Goal: Feedback & Contribution: Contribute content

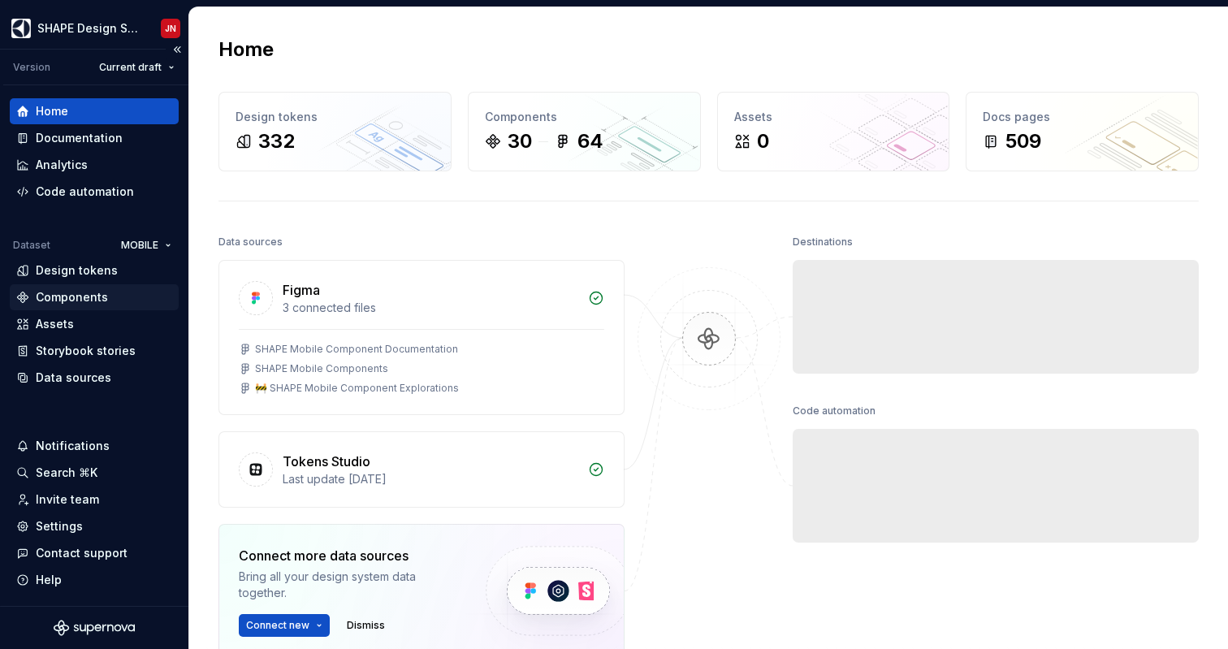
click at [78, 289] on div "Components" at bounding box center [72, 297] width 72 height 16
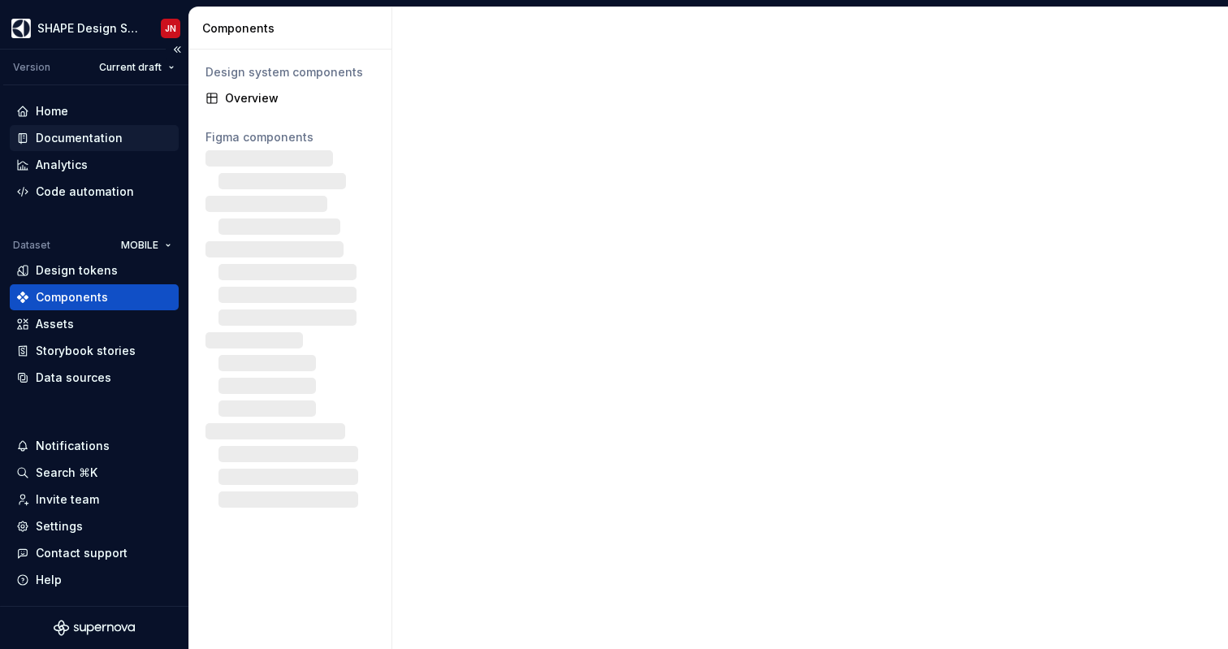
click at [106, 134] on div "Documentation" at bounding box center [79, 138] width 87 height 16
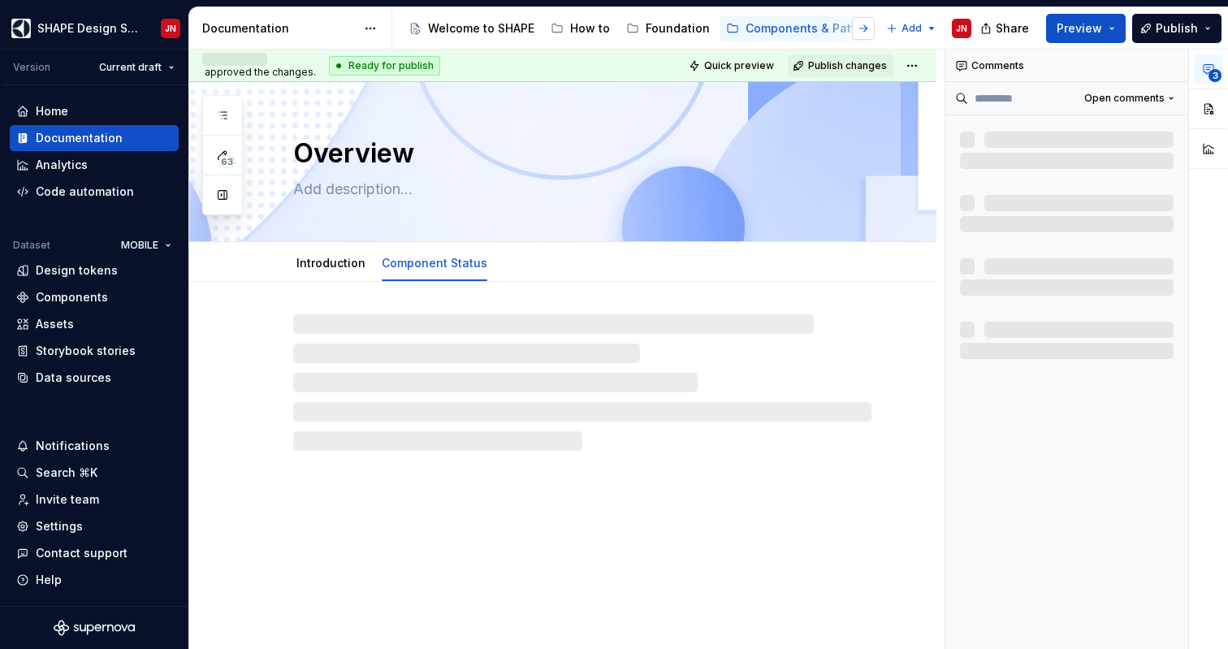
click at [863, 24] on button "button" at bounding box center [863, 28] width 23 height 23
click at [817, 28] on div "About SHAPE" at bounding box center [853, 28] width 73 height 16
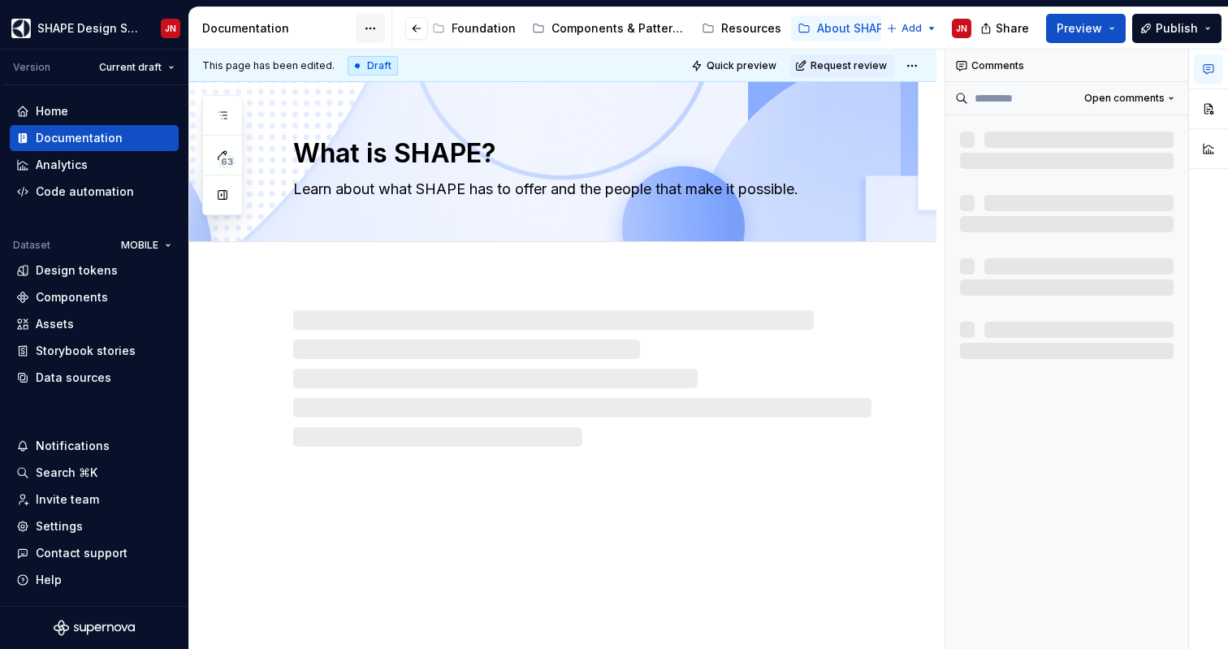
click at [369, 23] on html "SHAPE Design System JN Version Current draft Home Documentation Analytics Code …" at bounding box center [614, 324] width 1228 height 649
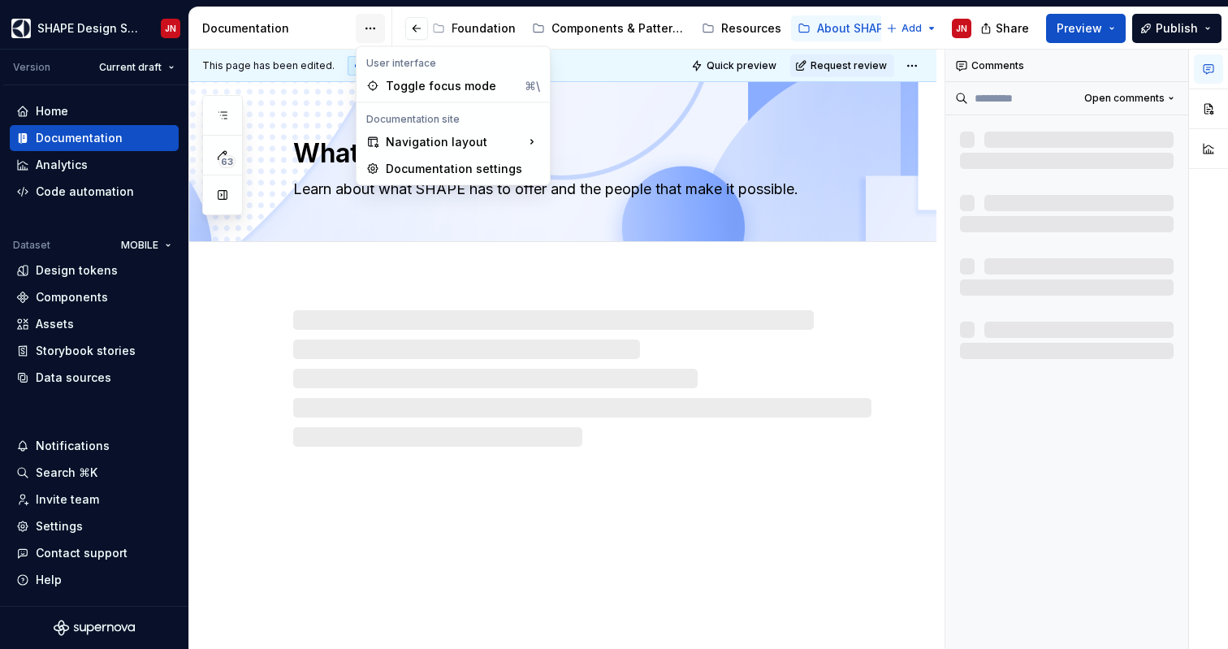
click at [369, 23] on html "SHAPE Design System JN Version Current draft Home Documentation Analytics Code …" at bounding box center [614, 324] width 1228 height 649
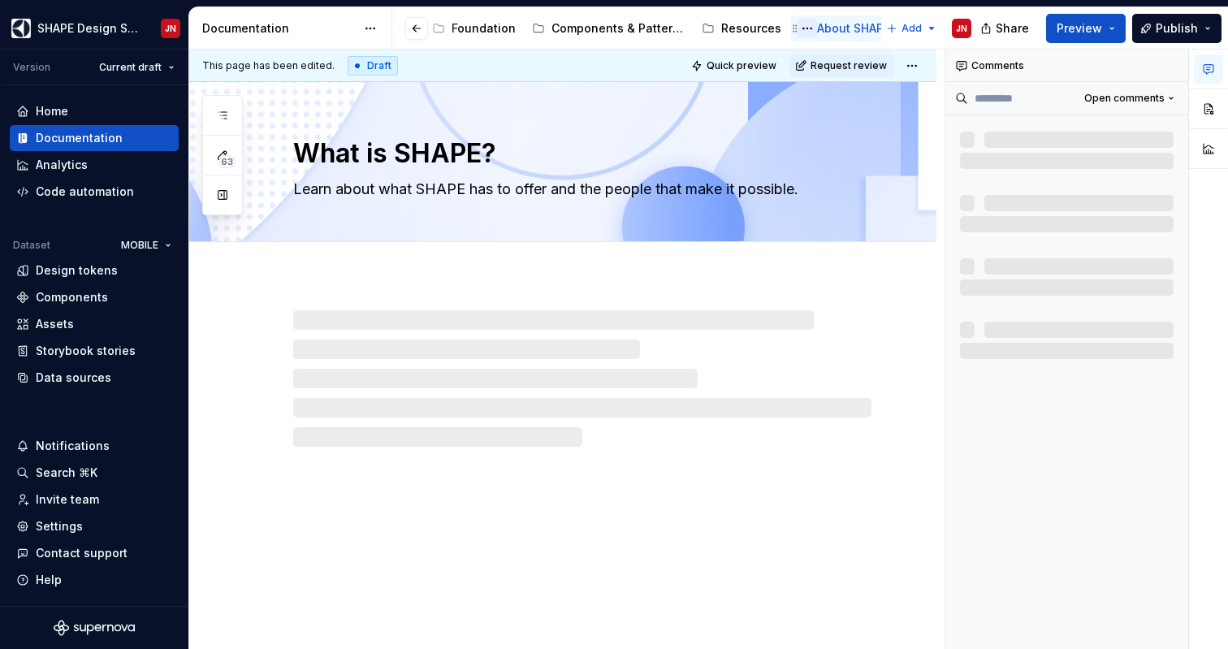
click at [798, 28] on button "Page tree" at bounding box center [807, 28] width 19 height 19
click at [600, 259] on html "SHAPE Design System JN Version Current draft Home Documentation Analytics Code …" at bounding box center [614, 324] width 1228 height 649
click at [919, 60] on html "SHAPE Design System JN Version Current draft Home Documentation Analytics Code …" at bounding box center [614, 324] width 1228 height 649
click at [581, 148] on html "SHAPE Design System JN Version Current draft Home Documentation Analytics Code …" at bounding box center [614, 324] width 1228 height 649
click at [789, 26] on icon "Page tree" at bounding box center [795, 28] width 13 height 13
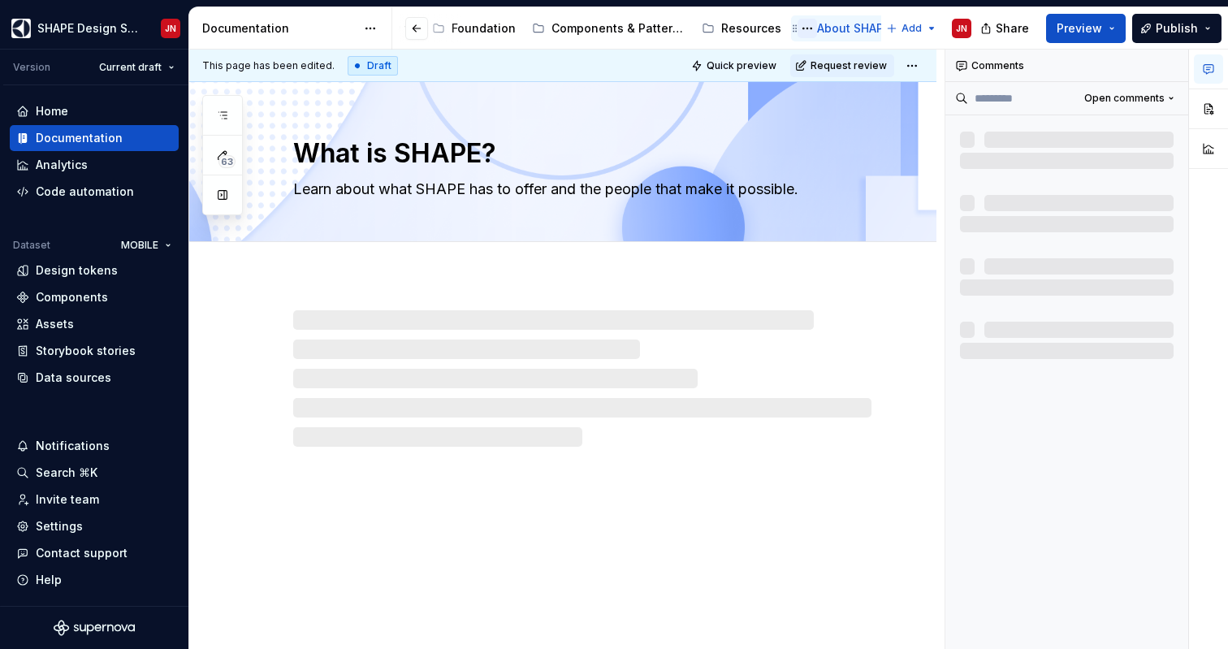
click at [798, 29] on button "Page tree" at bounding box center [807, 28] width 19 height 19
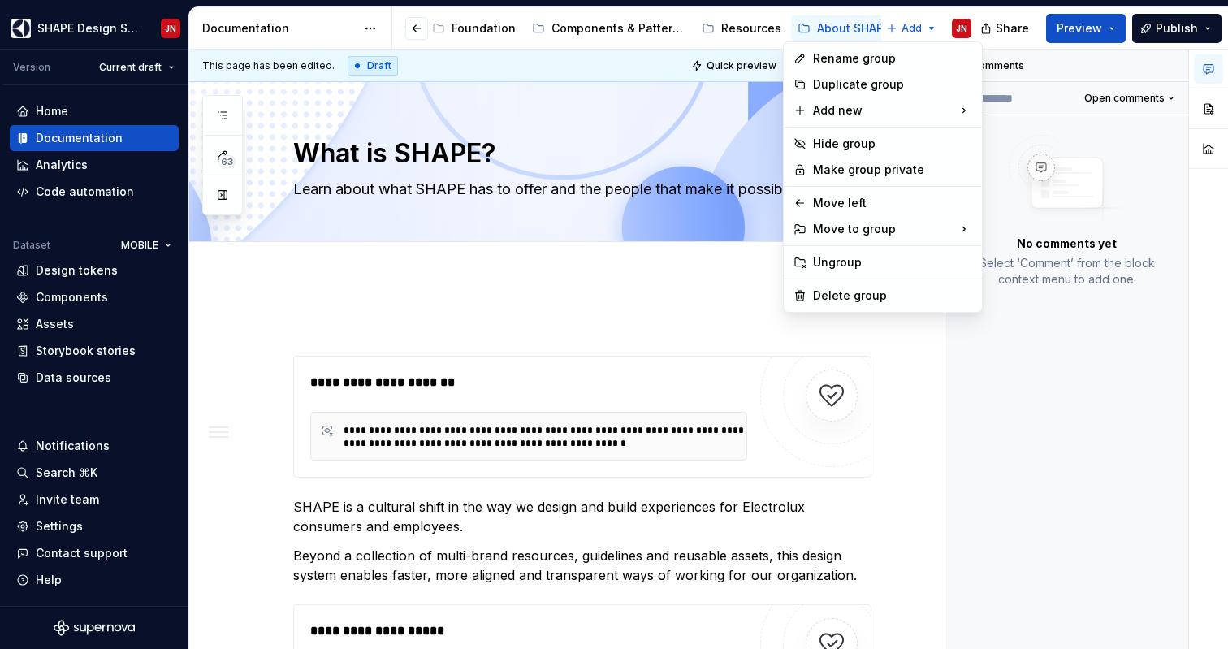
click at [449, 286] on html "SHAPE Design System JN Version Current draft Home Documentation Analytics Code …" at bounding box center [614, 324] width 1228 height 649
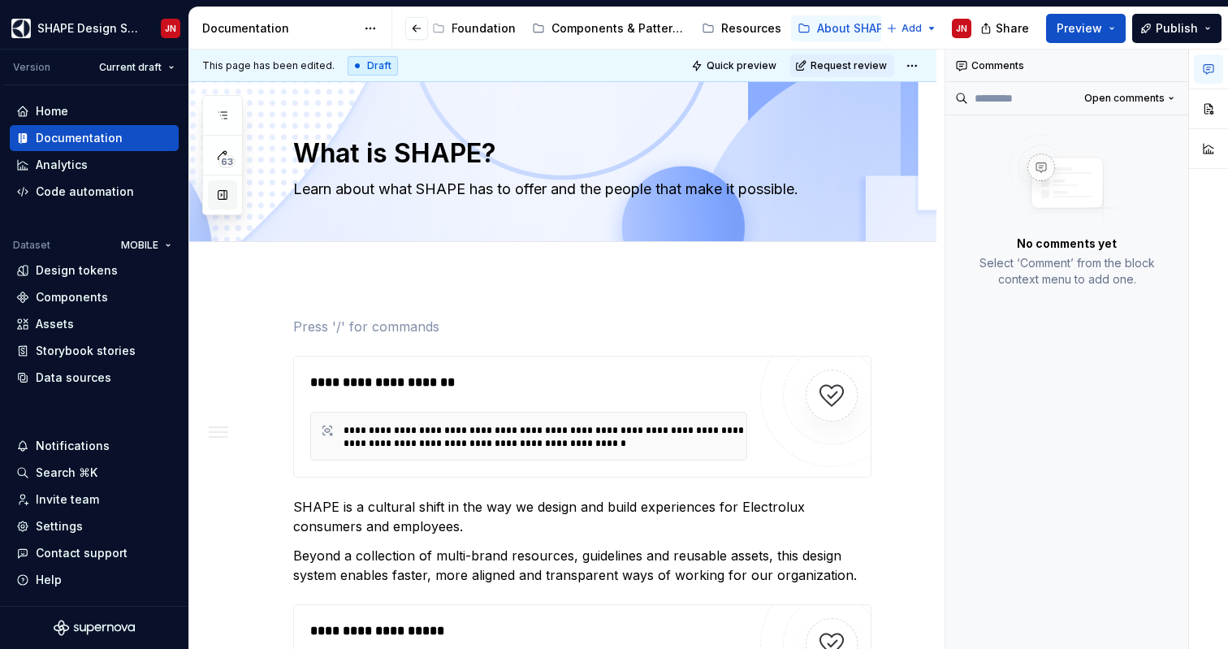
click at [218, 200] on button "button" at bounding box center [222, 194] width 29 height 29
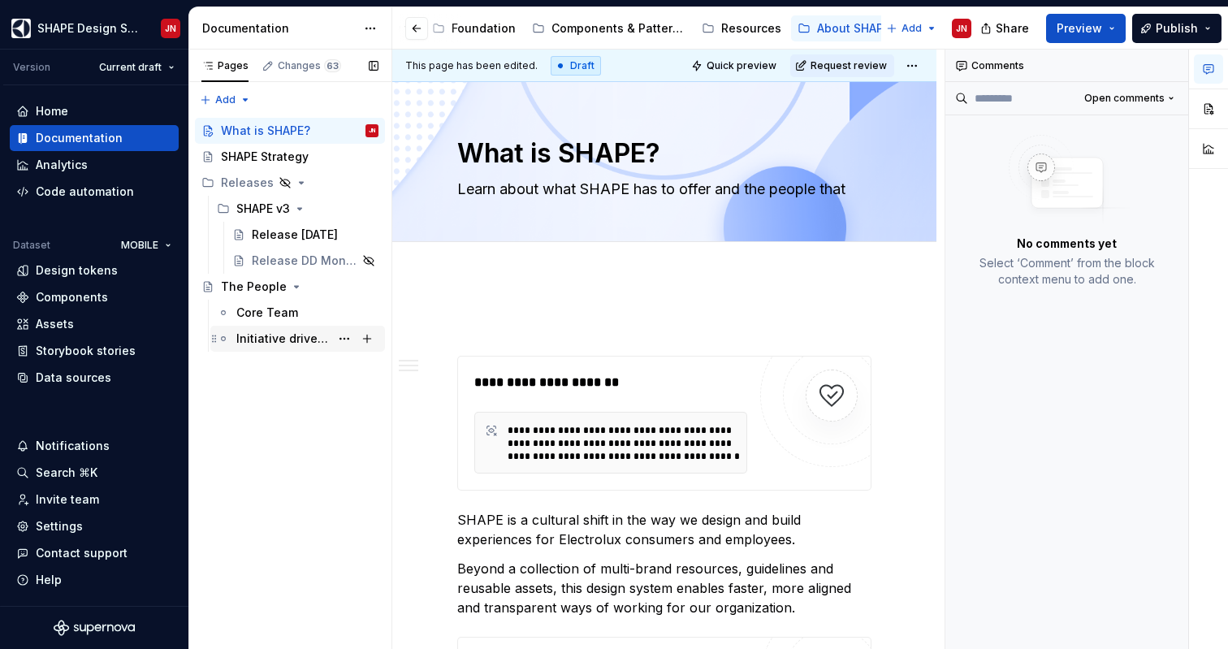
click at [286, 339] on div "Initiative drivers & contributors" at bounding box center [282, 339] width 93 height 16
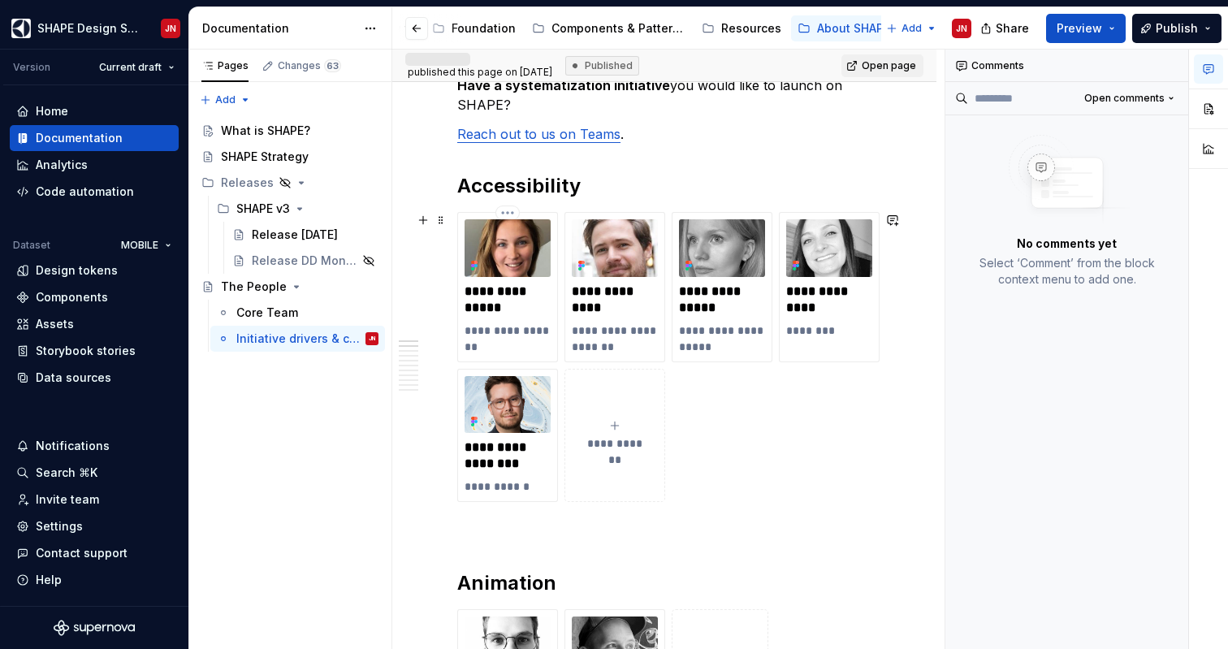
scroll to position [759, 0]
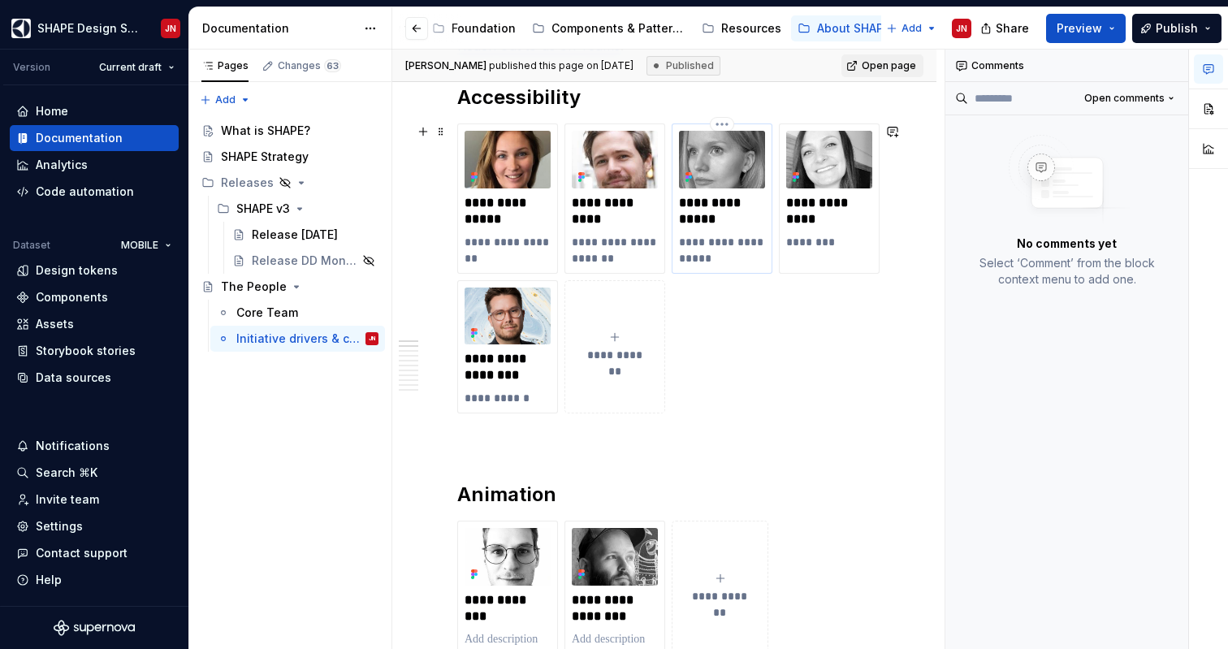
click at [710, 216] on p "**********" at bounding box center [722, 211] width 86 height 32
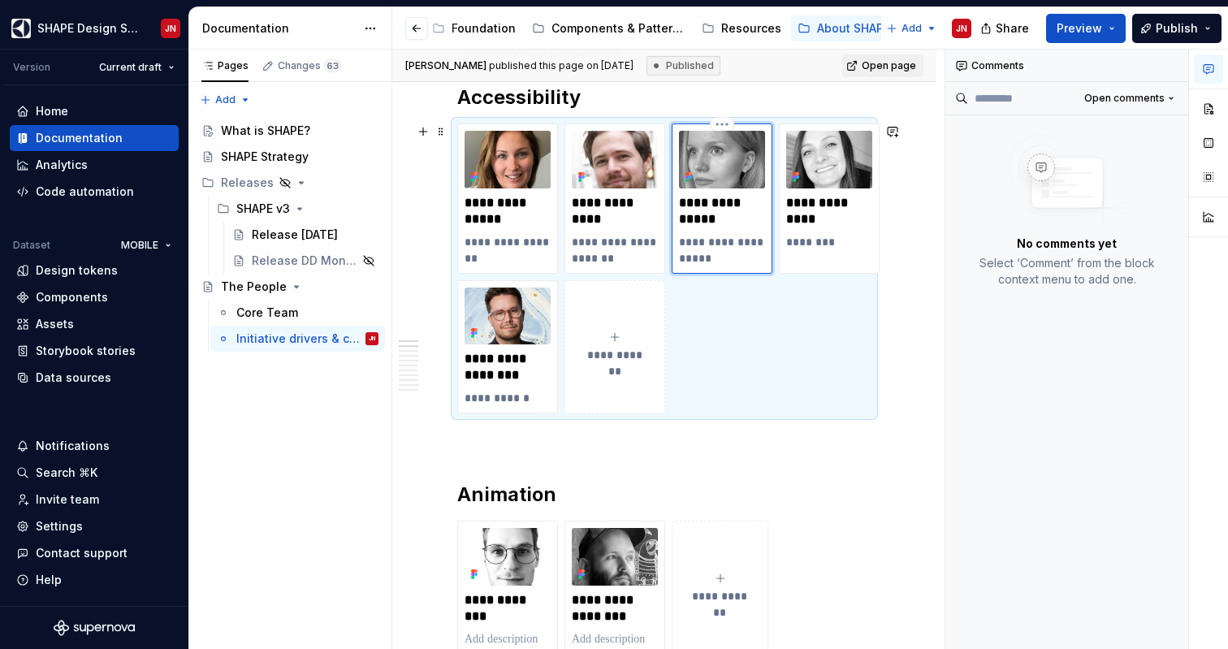
click at [718, 214] on p "**********" at bounding box center [722, 211] width 86 height 32
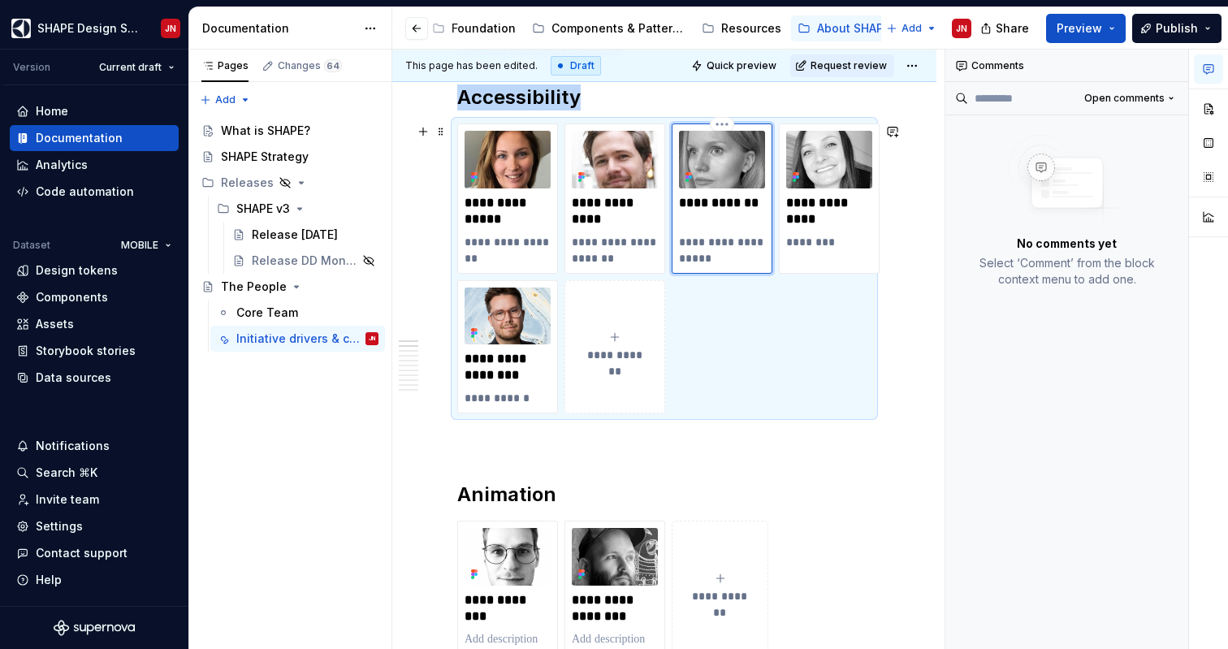
click at [723, 166] on img at bounding box center [722, 160] width 86 height 58
click at [723, 118] on html "SHAPE Design System JN Version Current draft Home Documentation Analytics Code …" at bounding box center [614, 324] width 1228 height 649
click at [718, 119] on html "SHAPE Design System JN Version Current draft Home Documentation Analytics Code …" at bounding box center [614, 324] width 1228 height 649
click at [611, 179] on img at bounding box center [615, 160] width 86 height 58
click at [703, 175] on img at bounding box center [722, 160] width 86 height 58
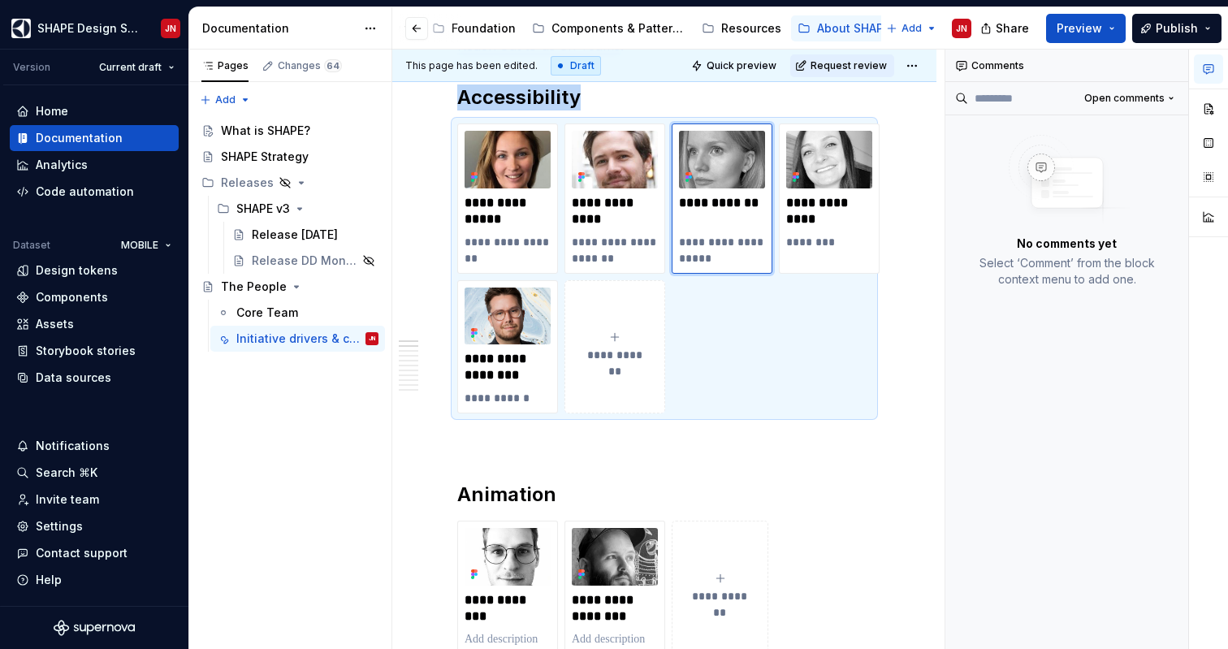
click at [1198, 60] on button "button" at bounding box center [1208, 68] width 29 height 29
click at [1208, 69] on icon "button" at bounding box center [1209, 69] width 10 height 9
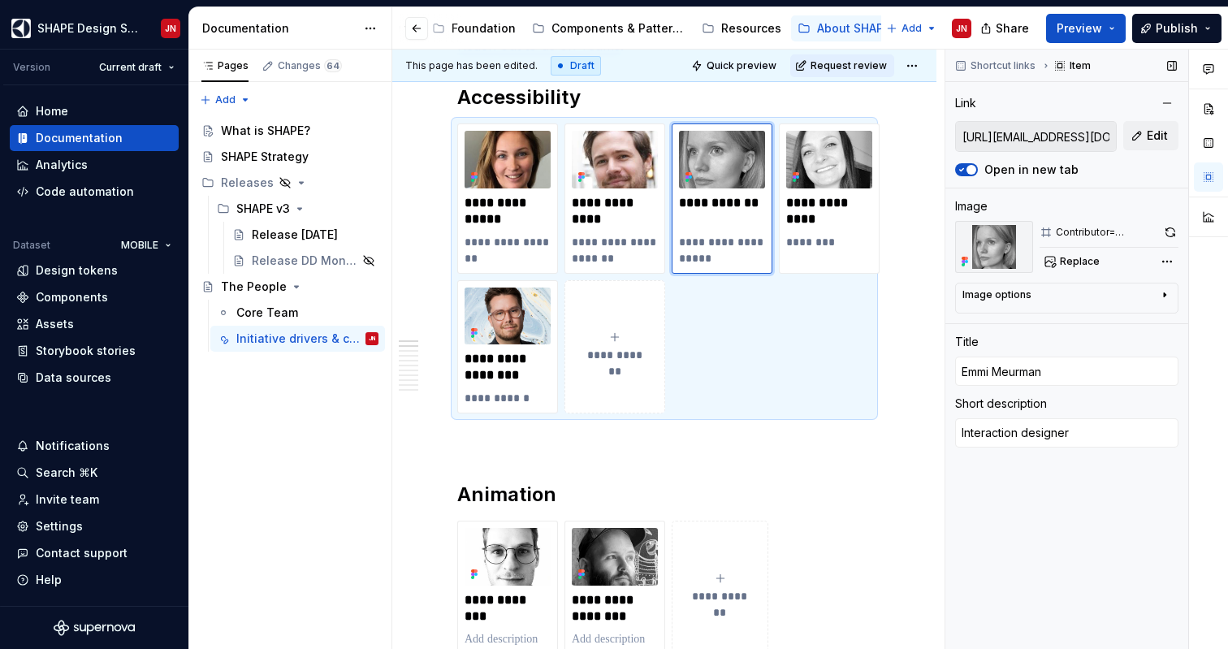
click at [1048, 131] on input "[URL][EMAIL_ADDRESS][DOMAIN_NAME][DOMAIN_NAME]" at bounding box center [1036, 136] width 160 height 29
click at [1146, 142] on button "Edit" at bounding box center [1150, 135] width 55 height 29
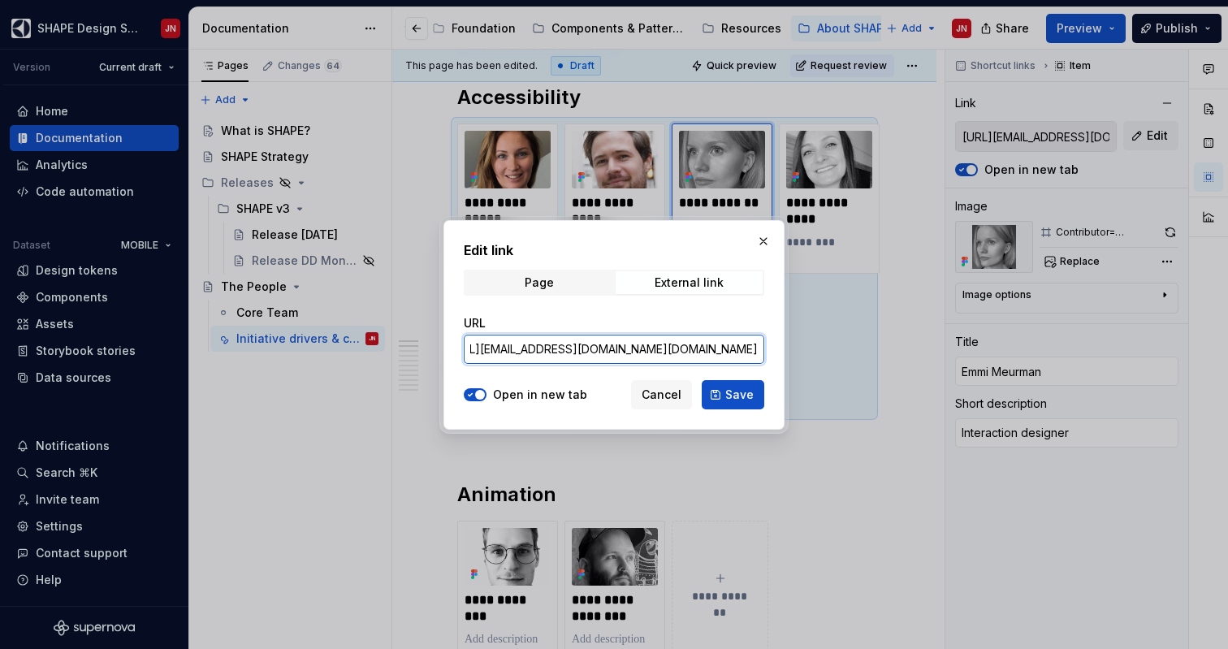
scroll to position [0, 143]
drag, startPoint x: 664, startPoint y: 351, endPoint x: 676, endPoint y: 349, distance: 11.5
click at [676, 349] on input "[URL][EMAIL_ADDRESS][DOMAIN_NAME][DOMAIN_NAME]" at bounding box center [614, 349] width 300 height 29
click at [643, 344] on input "[URL][EMAIL_ADDRESS][DOMAIN_NAME][DOMAIN_NAME]" at bounding box center [614, 349] width 300 height 29
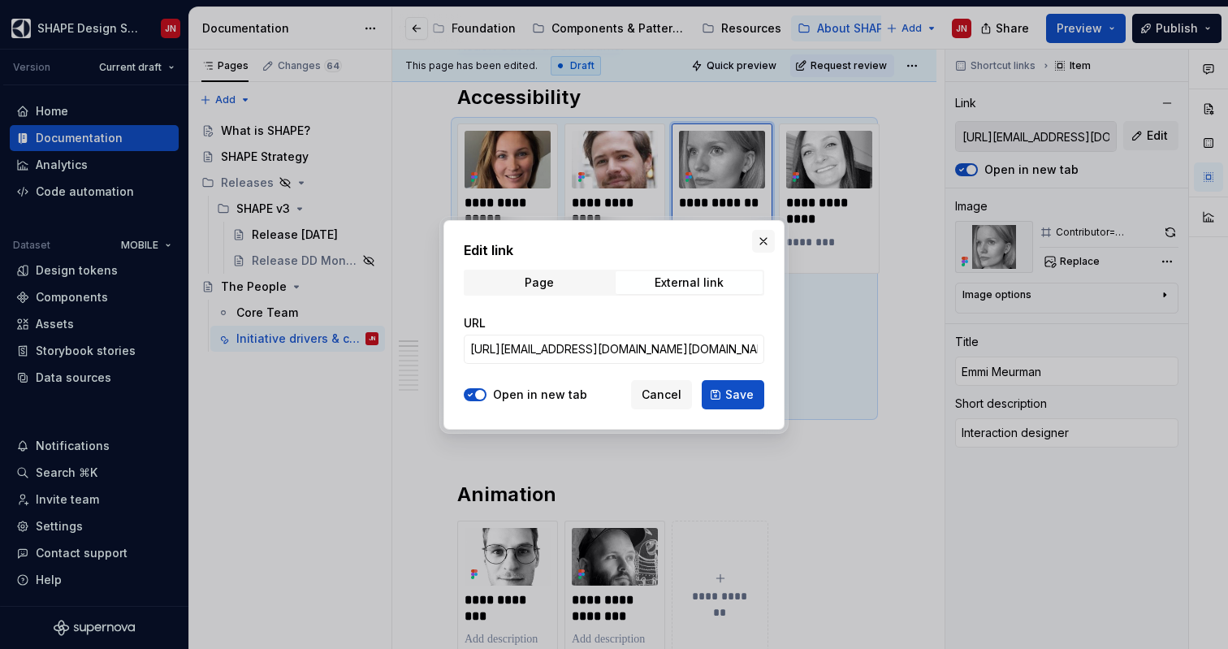
click at [761, 234] on button "button" at bounding box center [763, 241] width 23 height 23
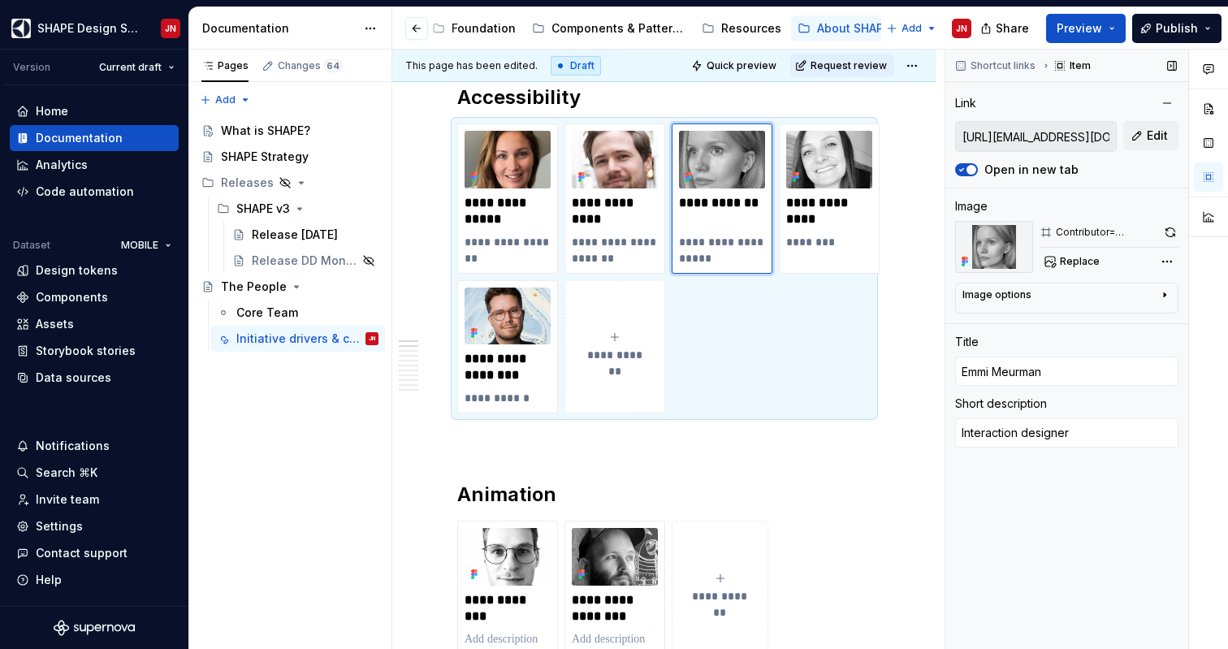
click at [1022, 138] on input "[URL][EMAIL_ADDRESS][DOMAIN_NAME][DOMAIN_NAME]" at bounding box center [1036, 136] width 160 height 29
drag, startPoint x: 1004, startPoint y: 137, endPoint x: 1037, endPoint y: 137, distance: 33.3
click at [1037, 137] on input "[URL][EMAIL_ADDRESS][DOMAIN_NAME][DOMAIN_NAME]" at bounding box center [1036, 136] width 160 height 29
click at [1139, 141] on button "Edit" at bounding box center [1150, 135] width 55 height 29
type textarea "*"
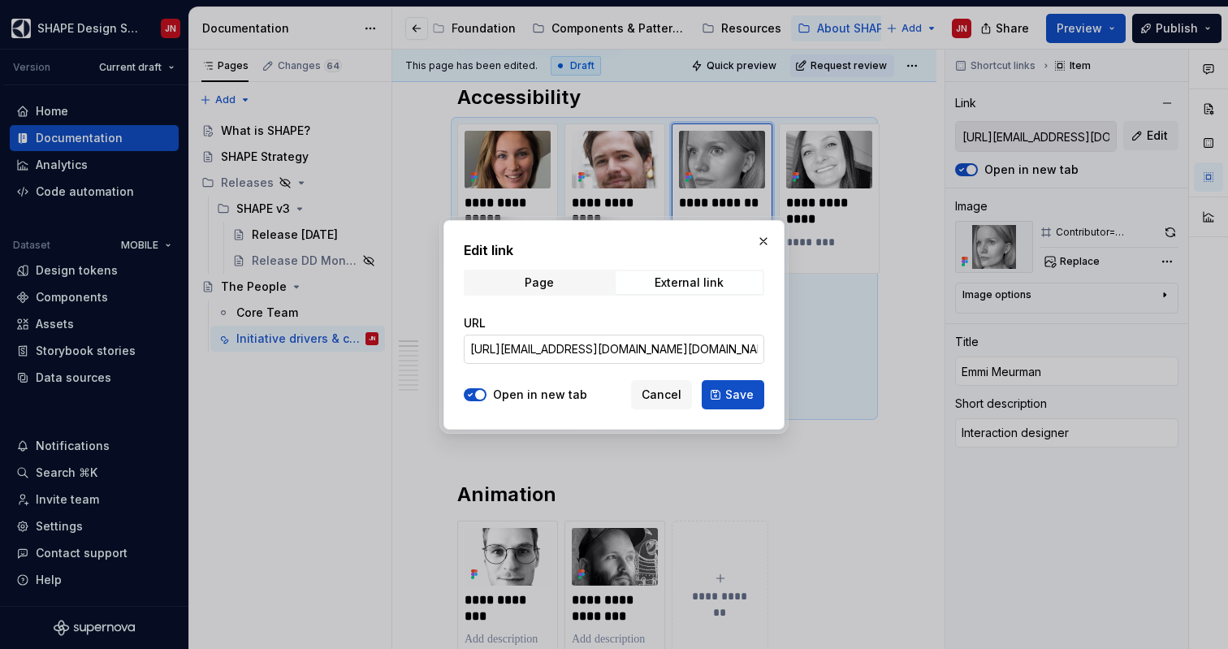
click at [621, 348] on input "[URL][EMAIL_ADDRESS][DOMAIN_NAME][DOMAIN_NAME]" at bounding box center [614, 349] width 300 height 29
drag, startPoint x: 672, startPoint y: 348, endPoint x: 772, endPoint y: 348, distance: 99.9
click at [772, 348] on div "Edit link Page External link URL [URL][EMAIL_ADDRESS][DOMAIN_NAME][DOMAIN_NAME]…" at bounding box center [613, 325] width 341 height 210
click at [594, 348] on input "[URL][EMAIL_ADDRESS][DOMAIN_NAME][DOMAIN_NAME]" at bounding box center [614, 349] width 300 height 29
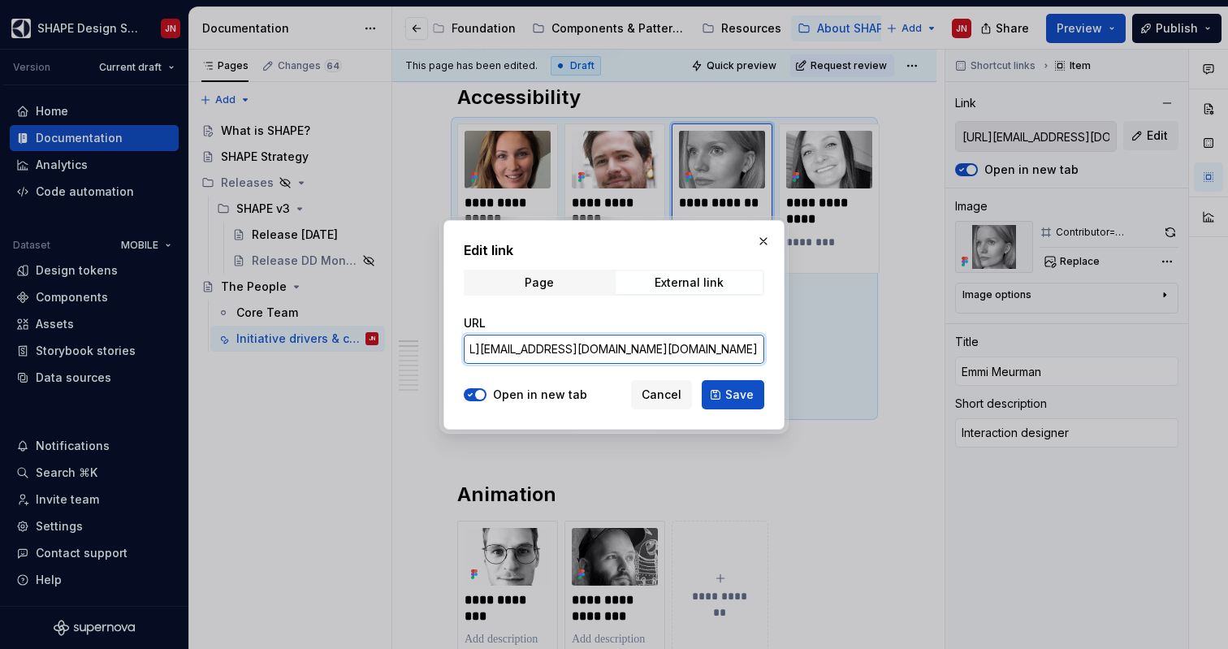
drag, startPoint x: 594, startPoint y: 348, endPoint x: 734, endPoint y: 351, distance: 139.7
click at [734, 351] on input "[URL][EMAIL_ADDRESS][DOMAIN_NAME][DOMAIN_NAME]" at bounding box center [614, 349] width 300 height 29
paste input "meurma"
type input "[URL][EMAIL_ADDRESS][DOMAIN_NAME][DOMAIN_NAME]"
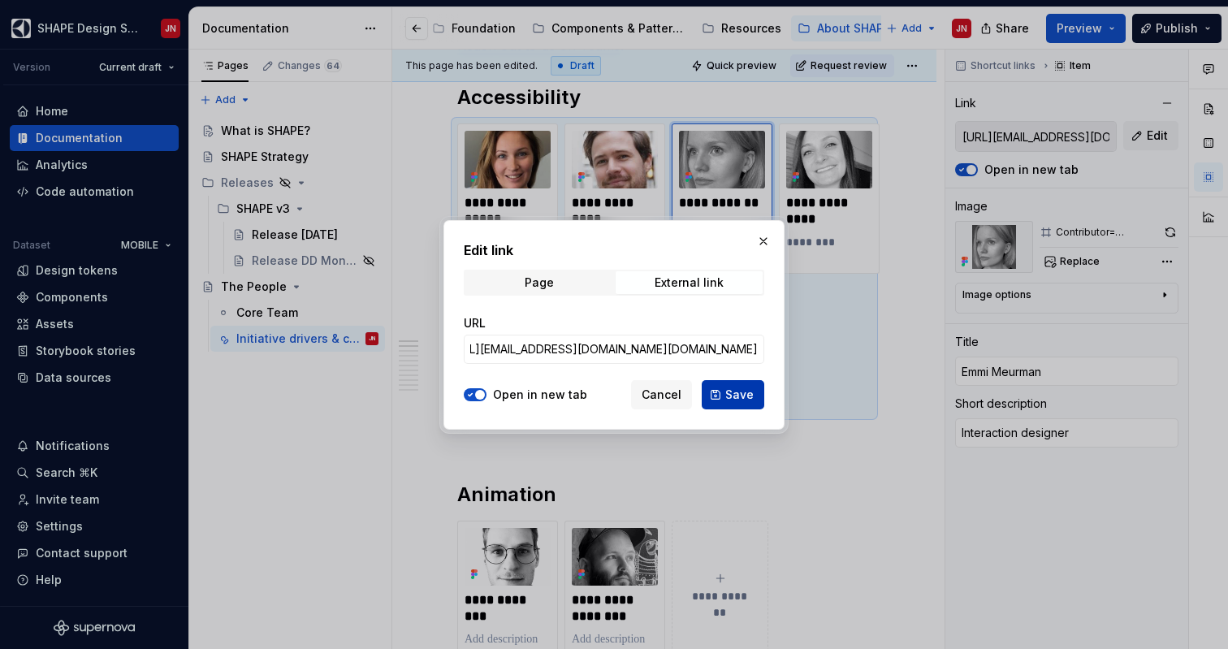
scroll to position [0, 0]
click at [742, 389] on span "Save" at bounding box center [739, 395] width 28 height 16
type textarea "*"
type input "[URL][EMAIL_ADDRESS][DOMAIN_NAME][DOMAIN_NAME]"
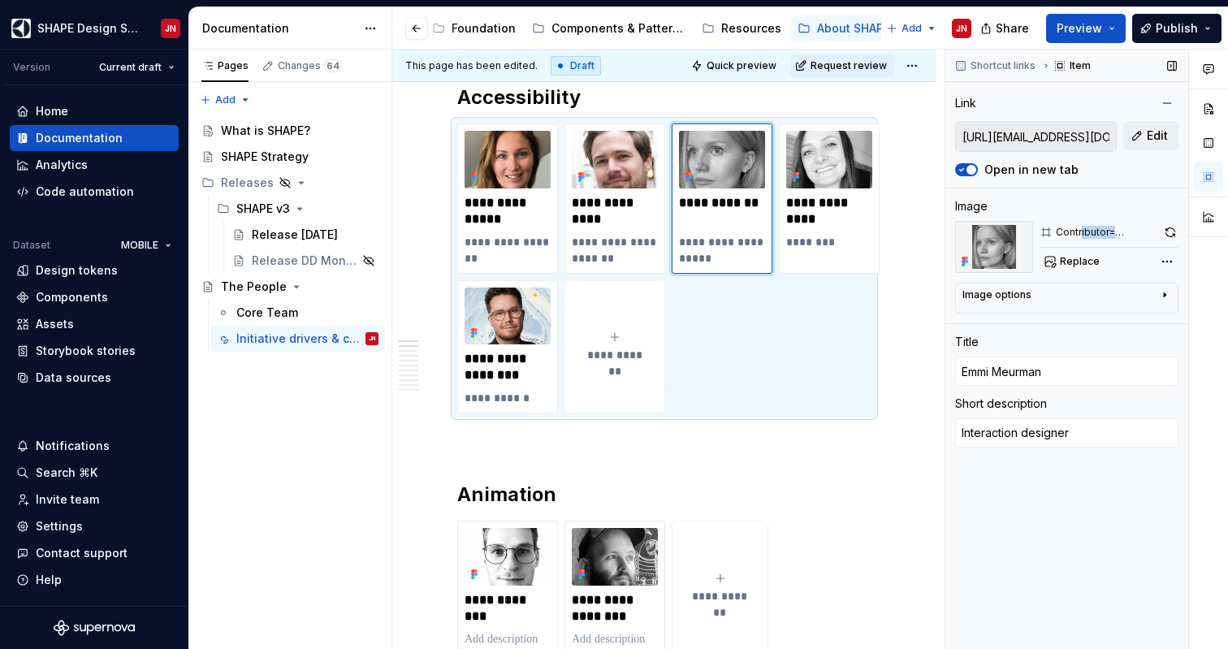
drag, startPoint x: 1115, startPoint y: 234, endPoint x: 1082, endPoint y: 227, distance: 33.9
click at [1083, 227] on div "Contributor=[PERSON_NAME] S" at bounding box center [1107, 232] width 103 height 13
click at [1082, 227] on div "Contributor=[PERSON_NAME] S" at bounding box center [1107, 232] width 103 height 13
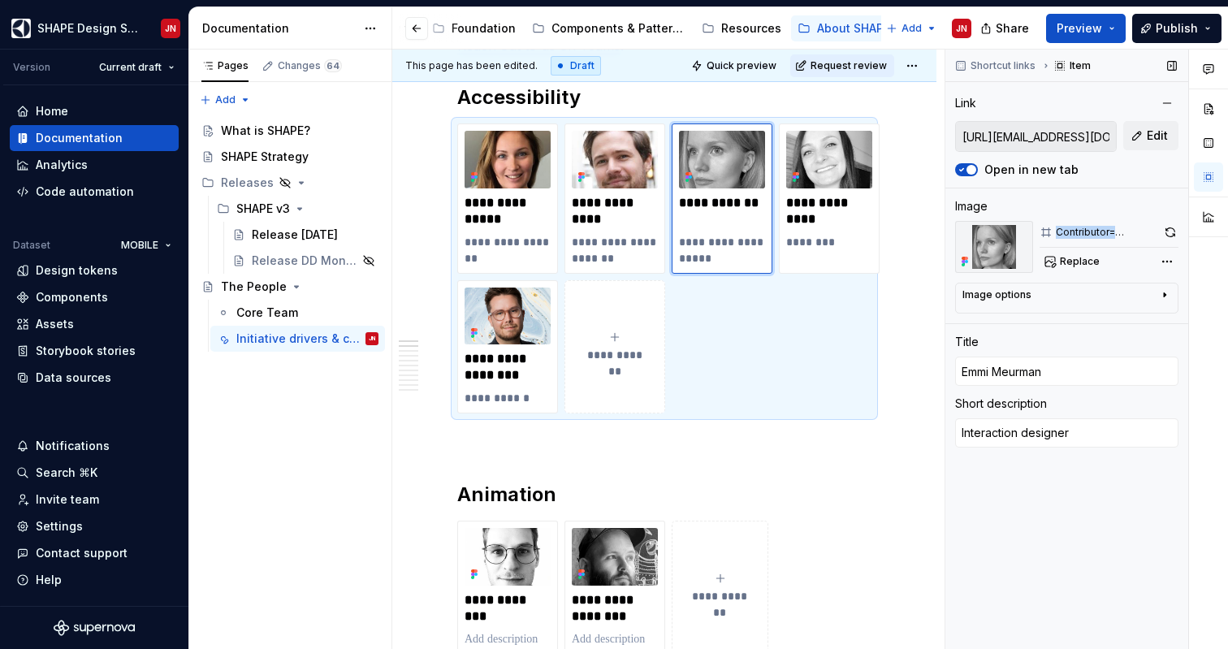
click at [1082, 234] on div "Contributor=[PERSON_NAME] S" at bounding box center [1107, 232] width 103 height 13
click at [1170, 260] on div "Comments Open comments No comments yet Select ‘Comment’ from the block context …" at bounding box center [1086, 350] width 283 height 600
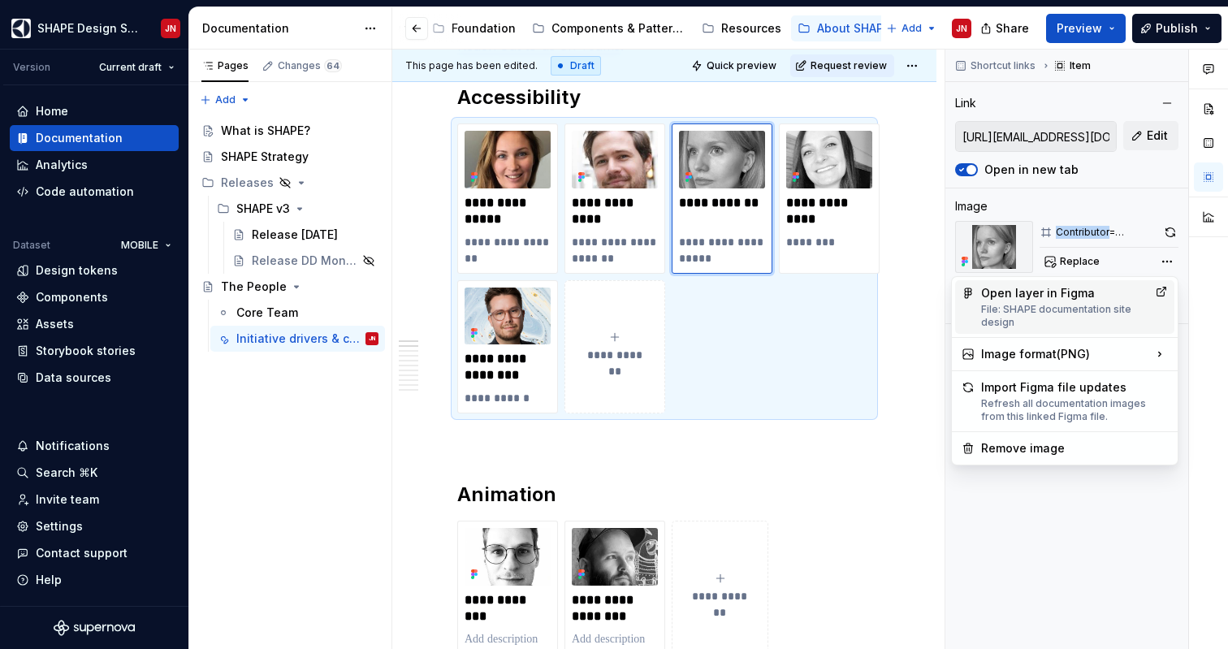
click at [1096, 298] on div "Open layer in Figma File: SHAPE documentation site design" at bounding box center [1064, 307] width 167 height 44
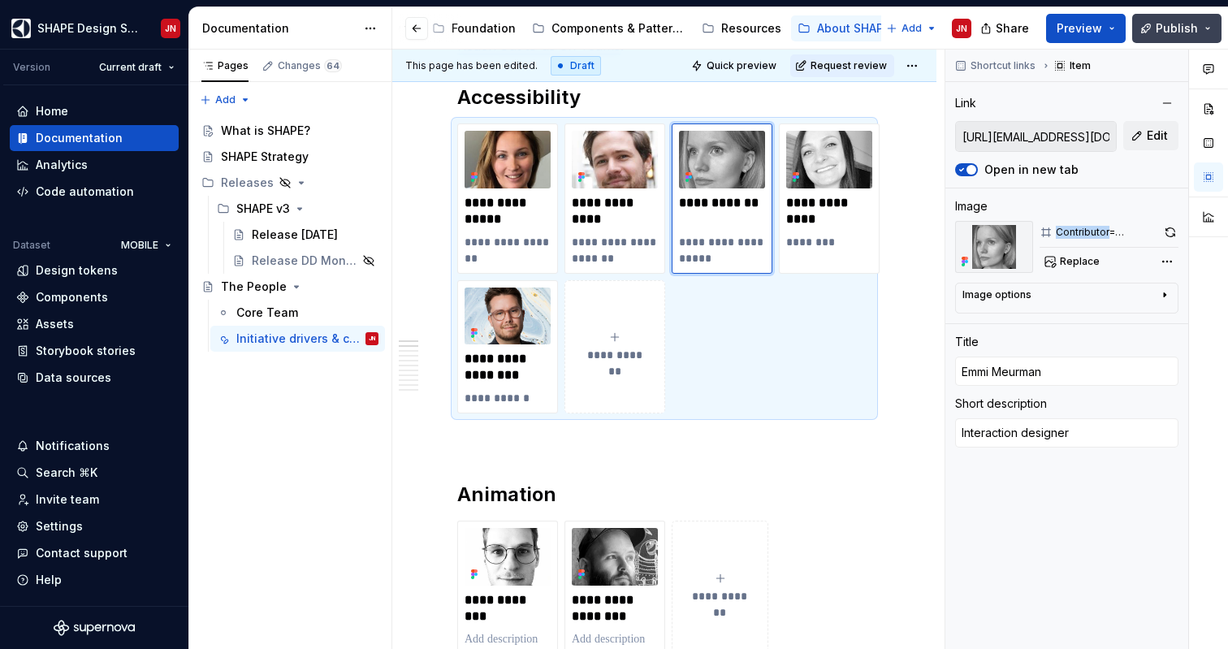
click at [1202, 28] on button "Publish" at bounding box center [1176, 28] width 89 height 29
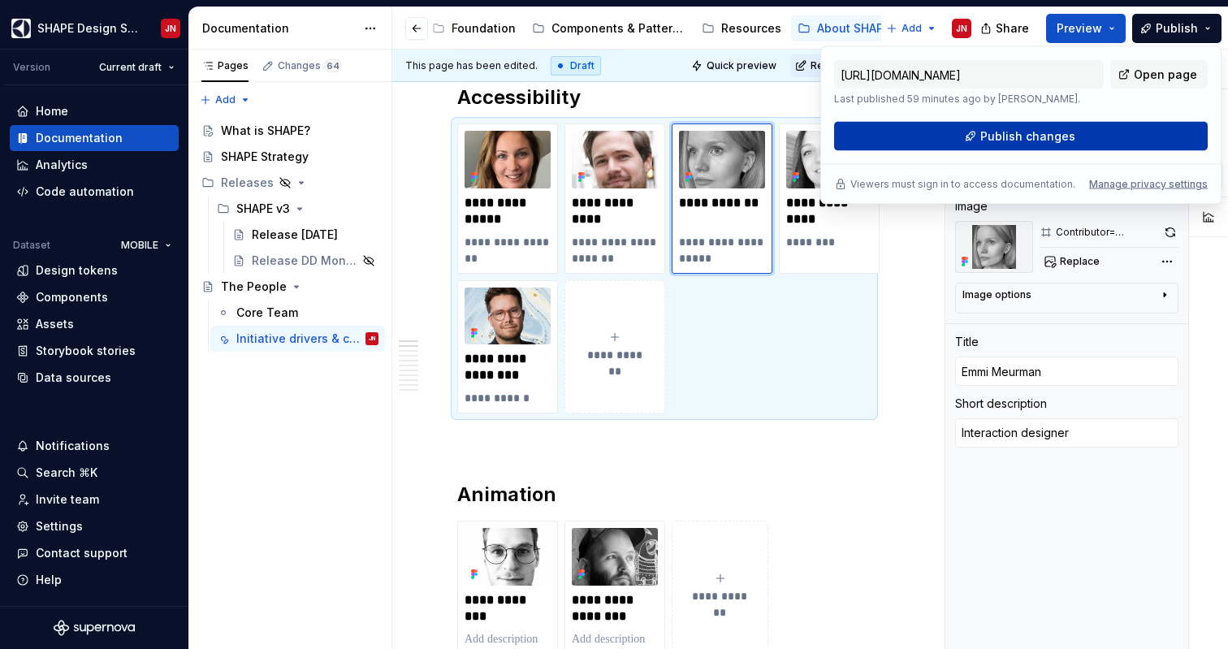
click at [1062, 139] on span "Publish changes" at bounding box center [1027, 136] width 95 height 16
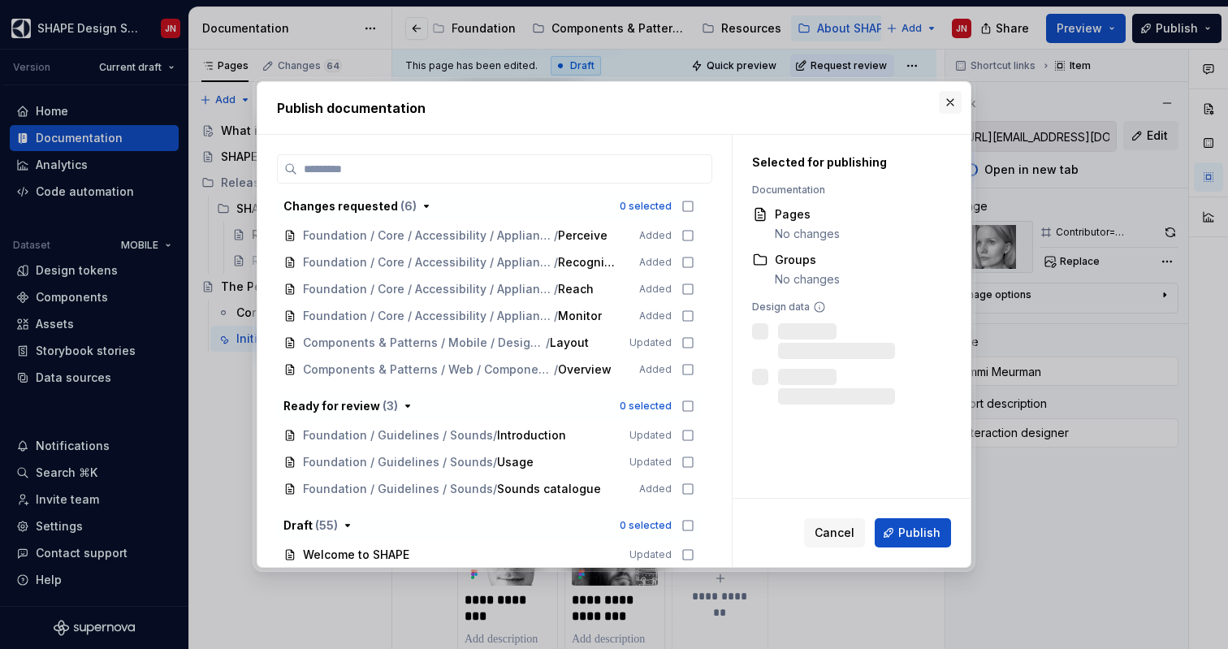
click at [952, 96] on button "button" at bounding box center [950, 102] width 23 height 23
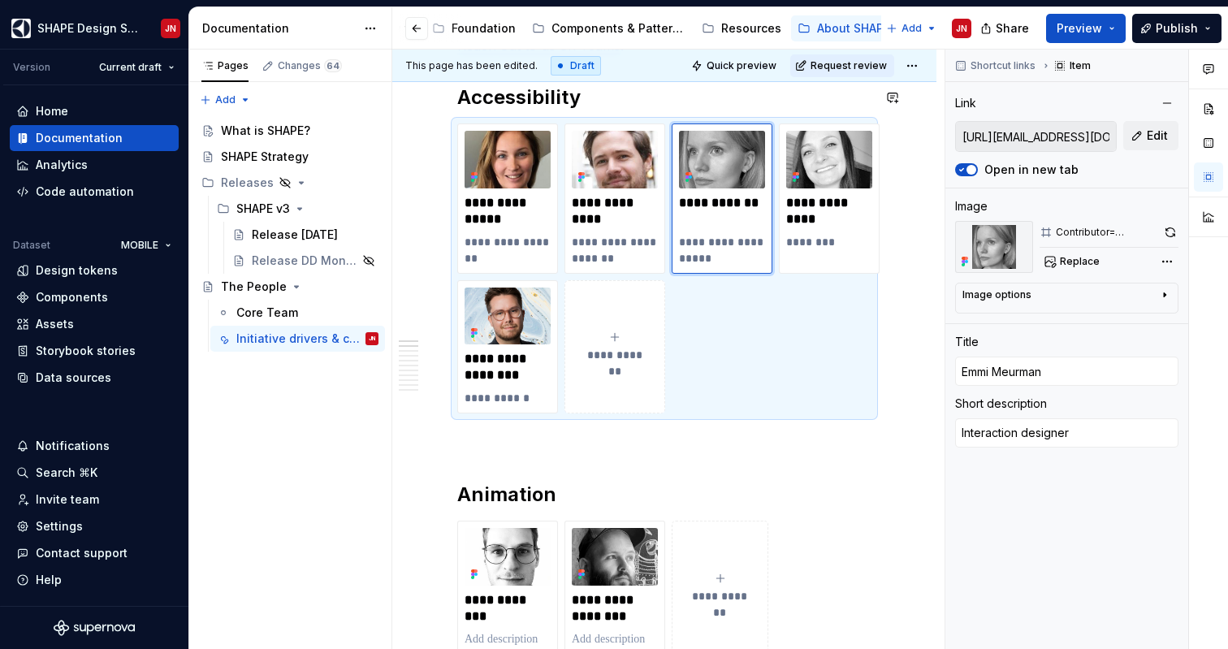
click at [567, 60] on div "Draft" at bounding box center [576, 65] width 50 height 19
click at [915, 62] on html "SHAPE Design System JN Version Current draft Home Documentation Analytics Code …" at bounding box center [614, 324] width 1228 height 649
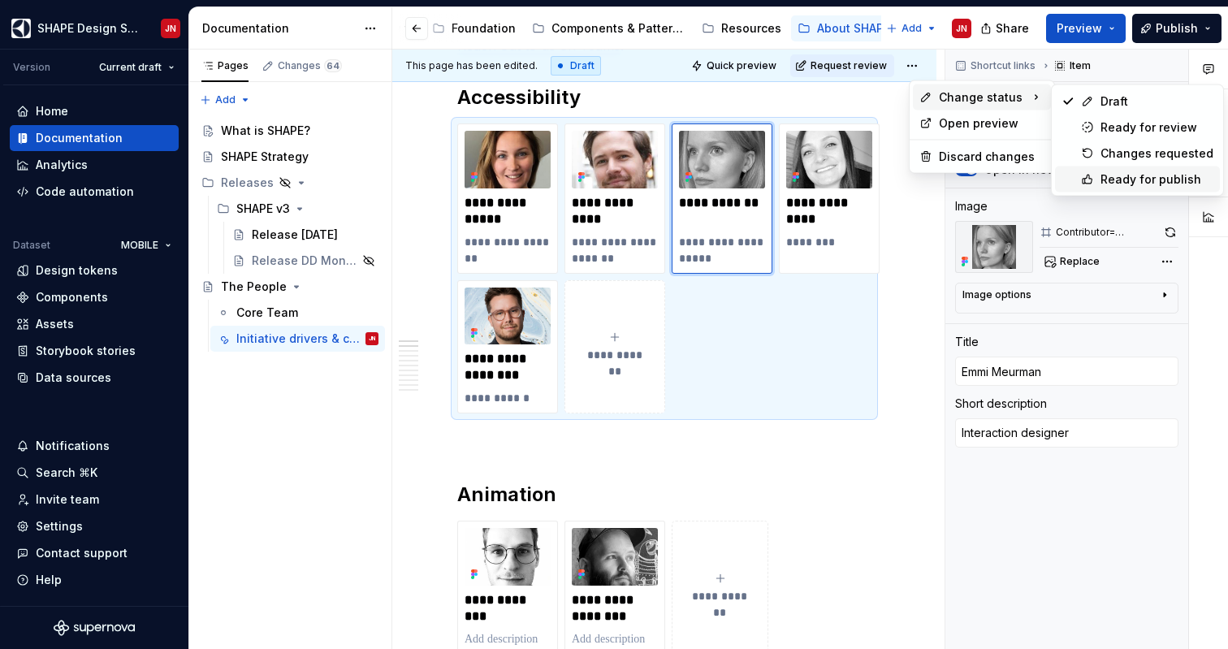
click at [1098, 179] on div "Ready for publish" at bounding box center [1137, 179] width 165 height 26
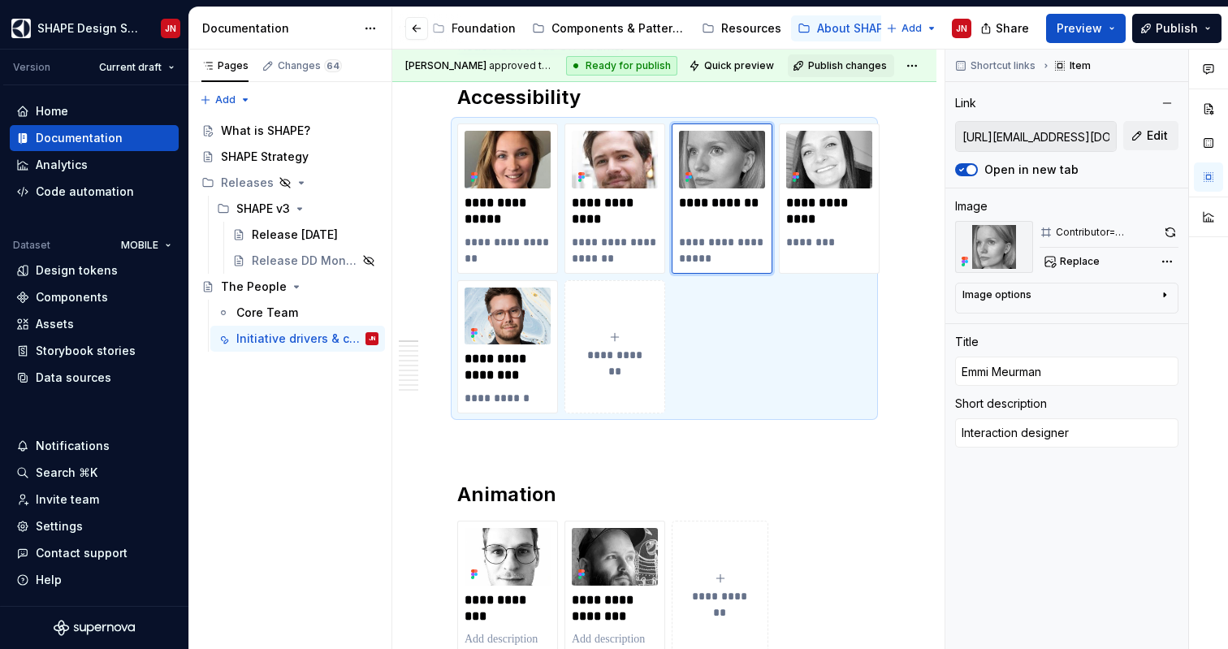
scroll to position [475, 0]
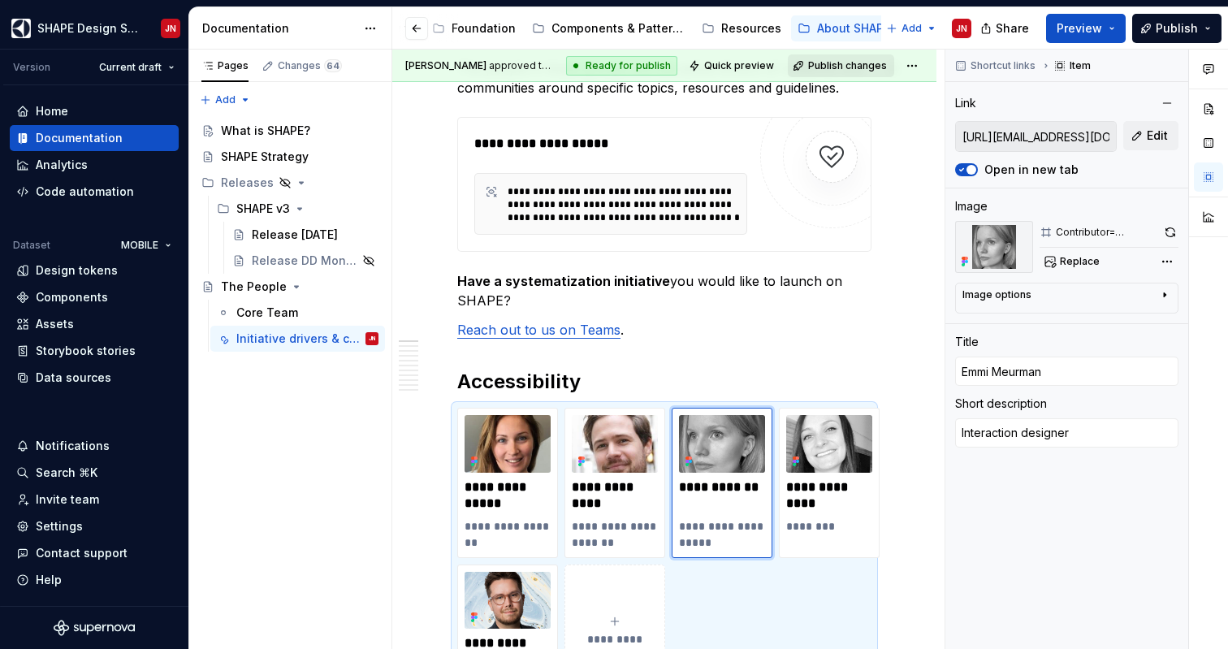
click at [849, 62] on span "Publish changes" at bounding box center [847, 65] width 79 height 13
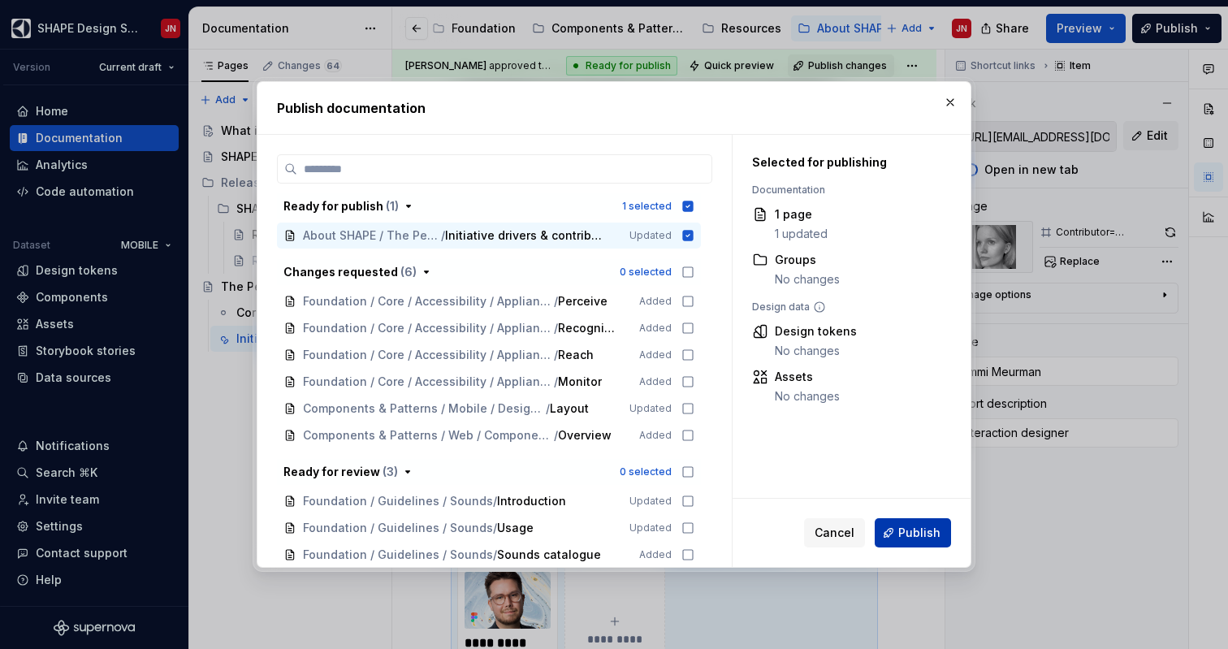
click at [922, 533] on span "Publish" at bounding box center [919, 533] width 42 height 16
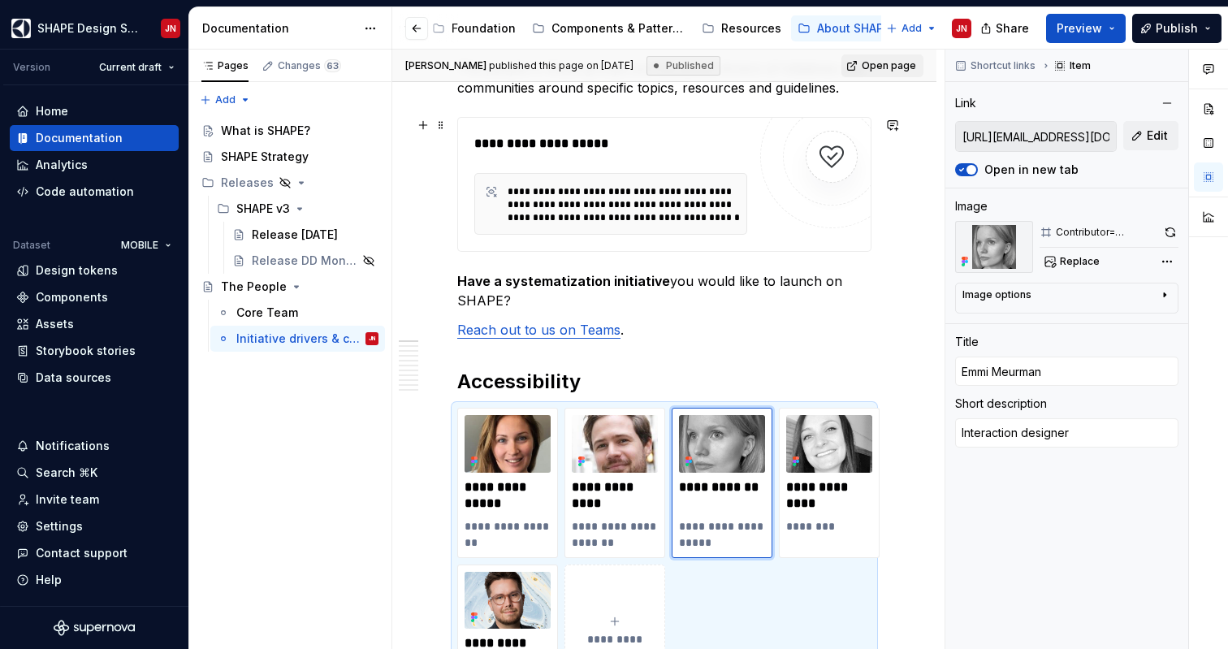
type textarea "*"
